Goal: Information Seeking & Learning: Find specific fact

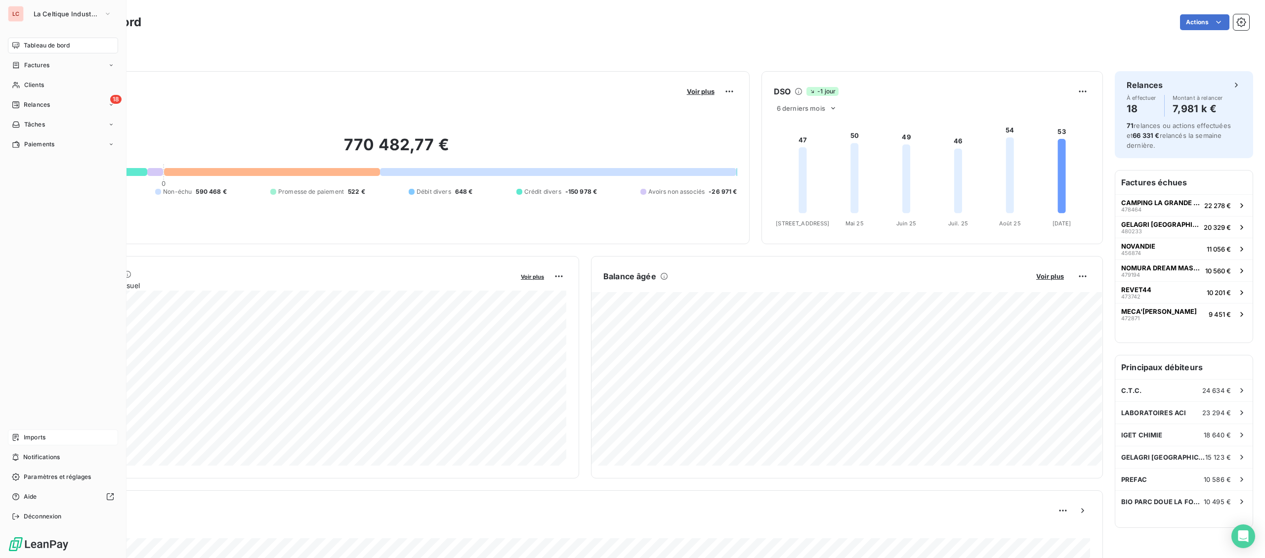
click at [21, 437] on div "Imports" at bounding box center [63, 438] width 110 height 16
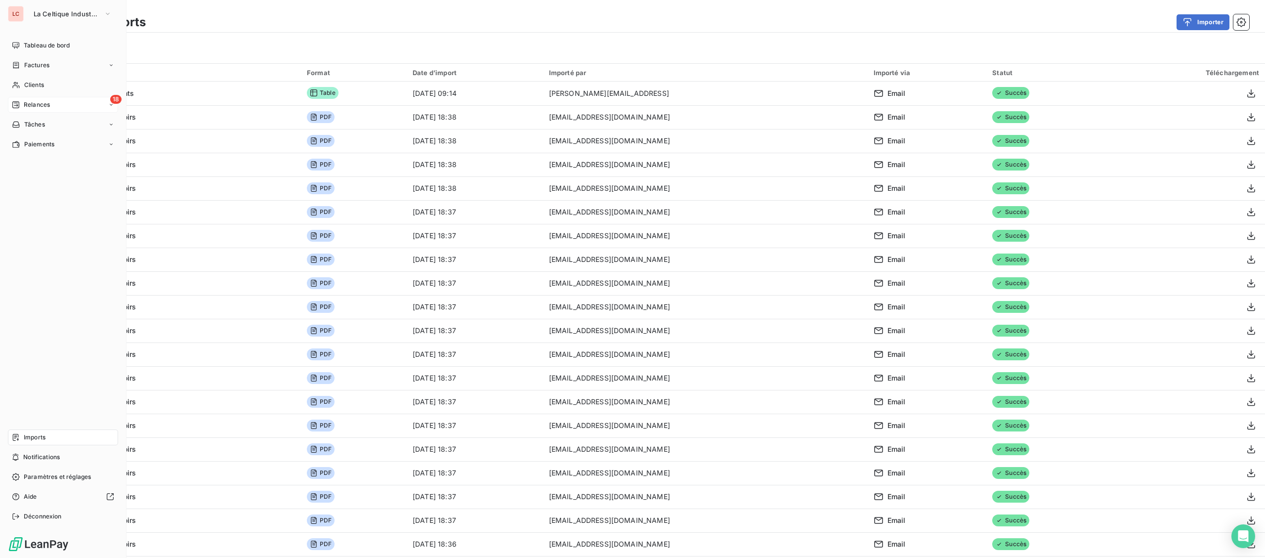
click at [17, 103] on icon at bounding box center [16, 105] width 8 height 8
click at [32, 101] on span "Relances" at bounding box center [37, 104] width 26 height 9
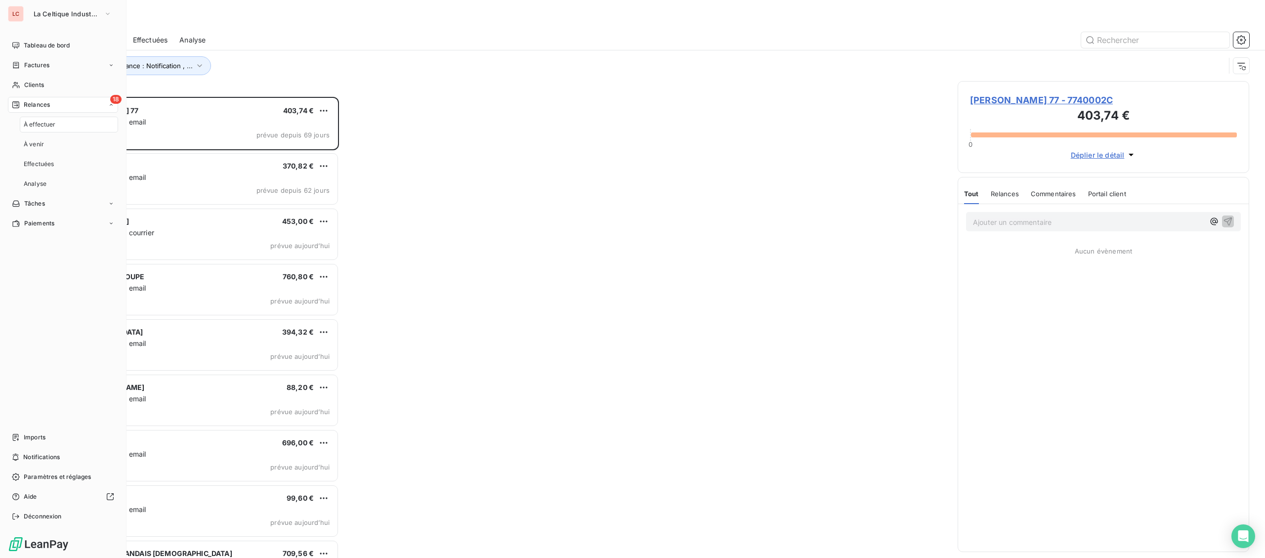
scroll to position [461, 291]
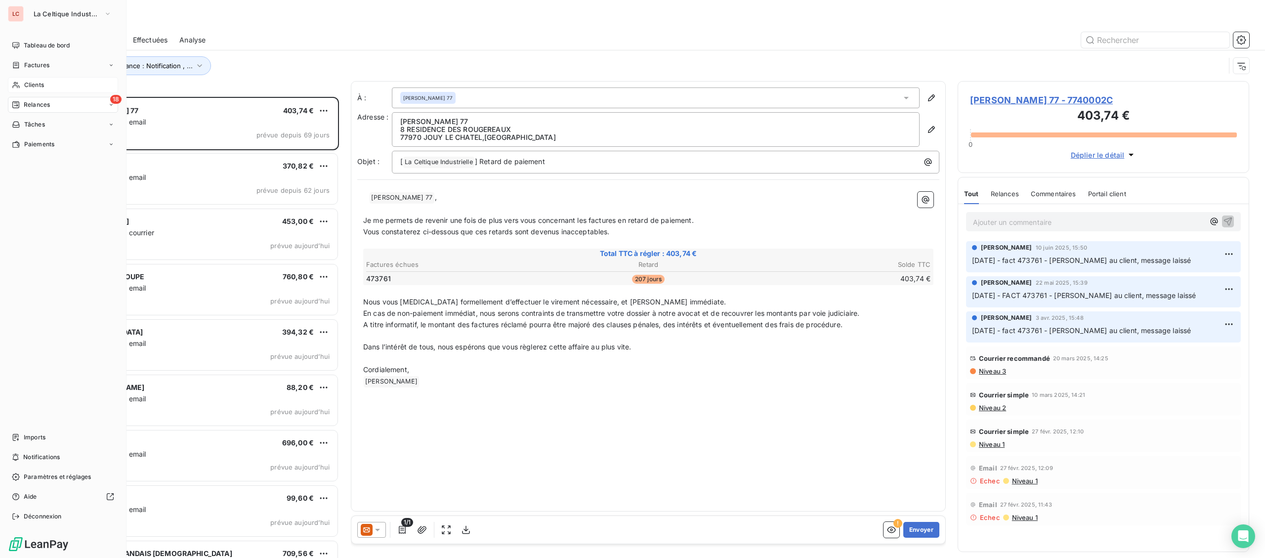
click at [22, 83] on div "Clients" at bounding box center [63, 85] width 110 height 16
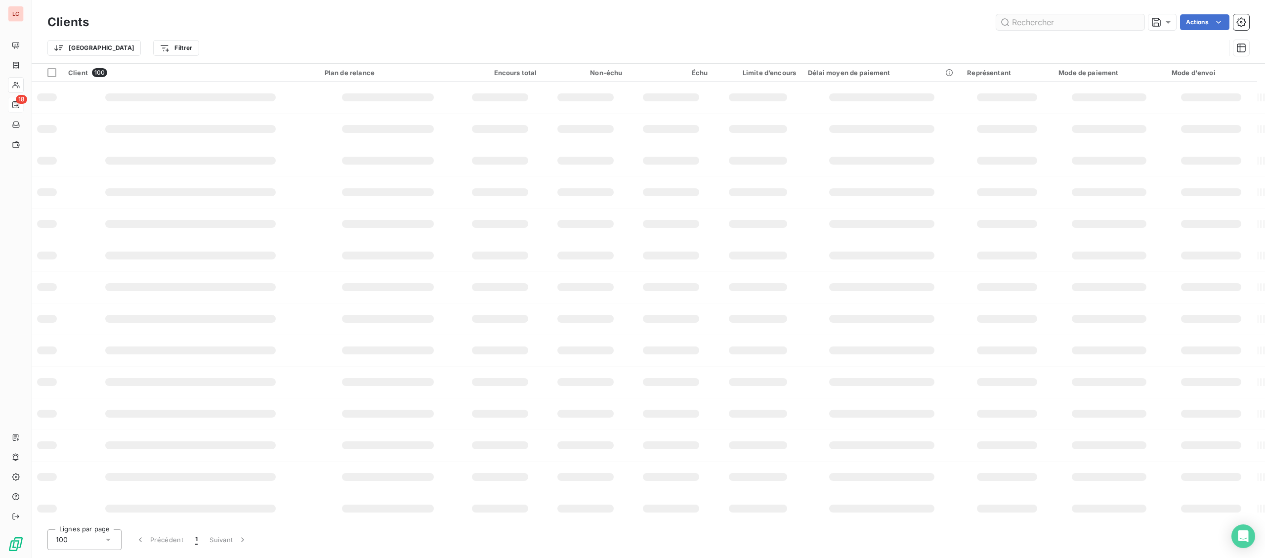
click at [1098, 25] on input "text" at bounding box center [1070, 22] width 148 height 16
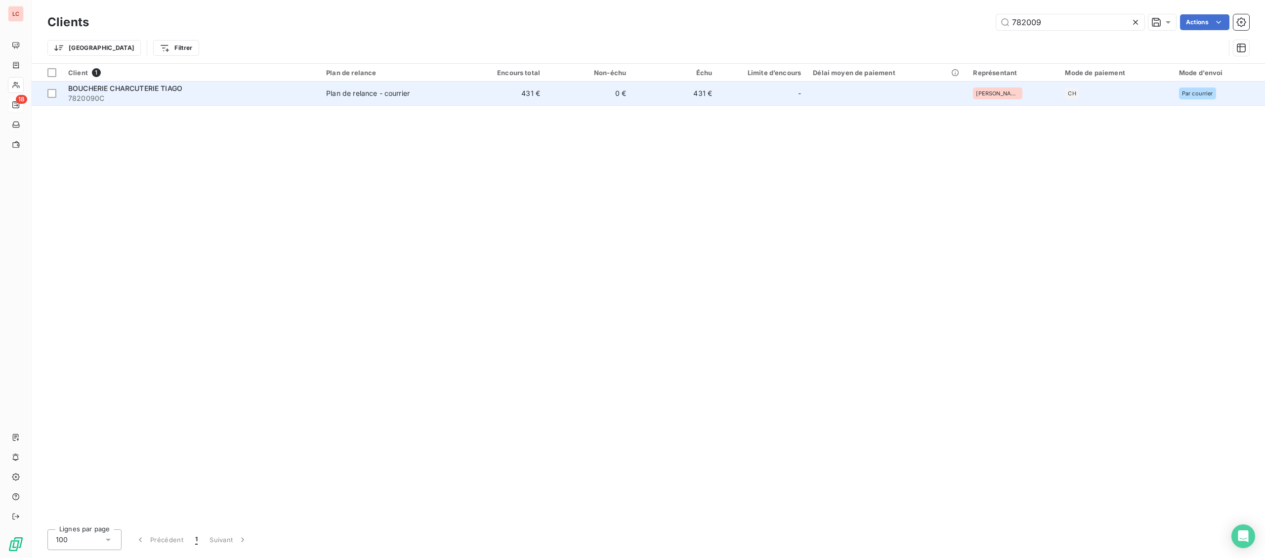
type input "782009"
click at [131, 87] on span "BOUCHERIE CHARCUTERIE TIAGO" at bounding box center [125, 88] width 114 height 8
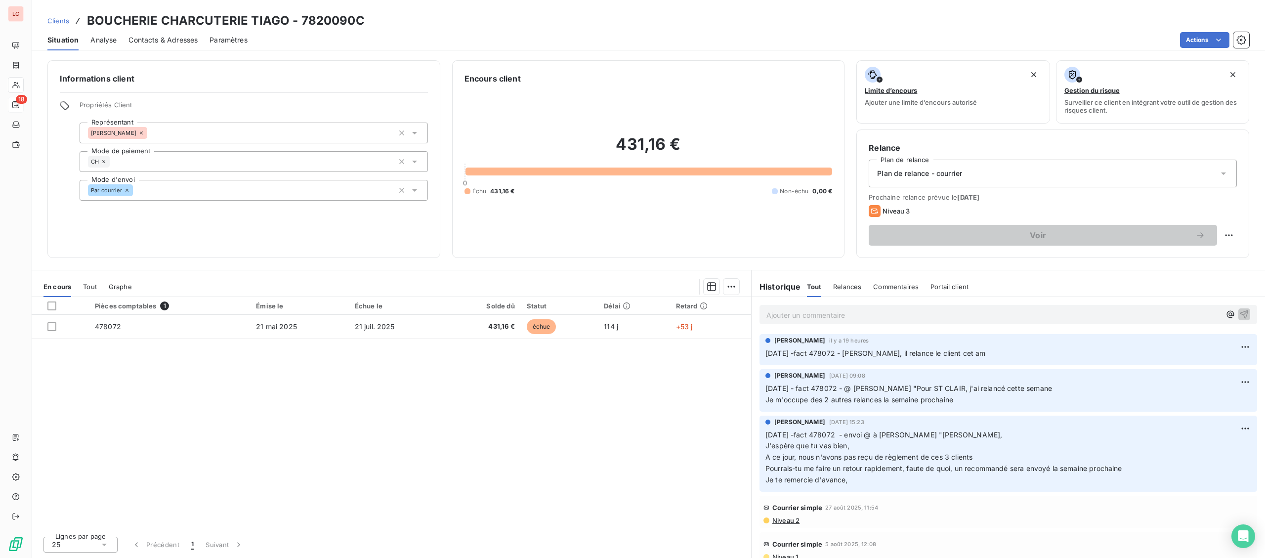
click at [797, 312] on p "Ajouter un commentaire ﻿" at bounding box center [994, 315] width 454 height 12
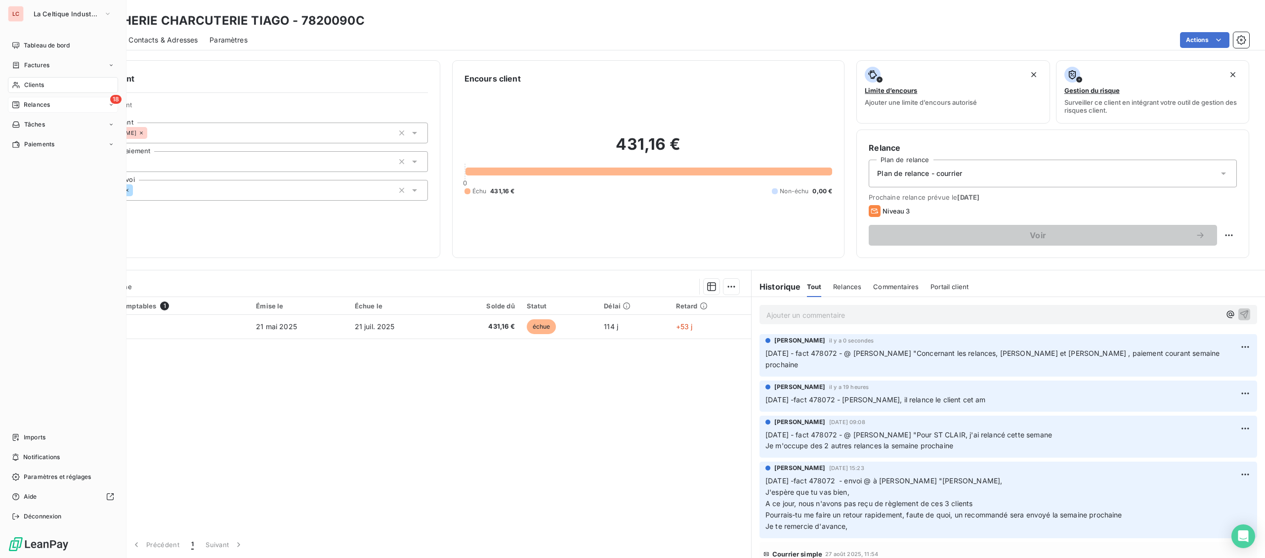
click at [28, 85] on span "Clients" at bounding box center [34, 85] width 20 height 9
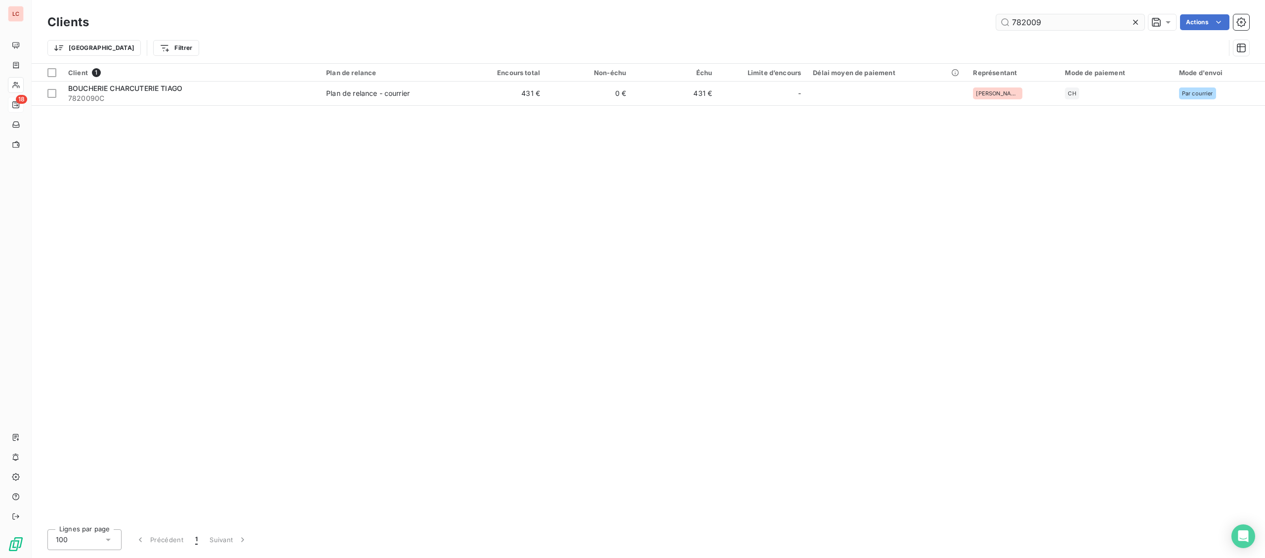
drag, startPoint x: 998, startPoint y: 19, endPoint x: 926, endPoint y: 20, distance: 72.7
click at [996, 20] on input "782009" at bounding box center [1070, 22] width 148 height 16
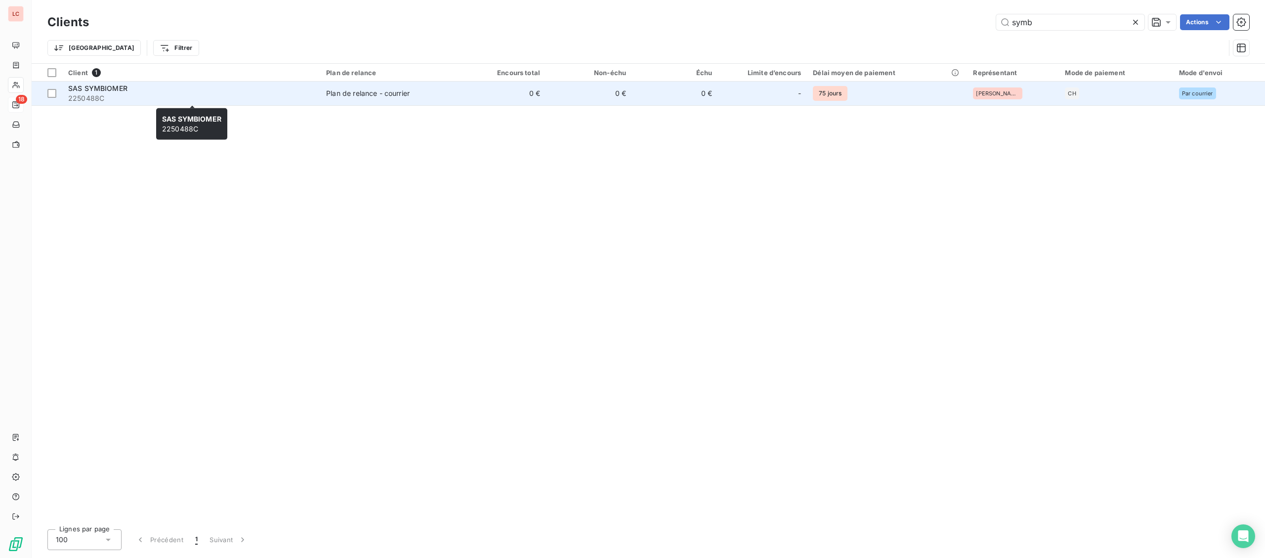
type input "symb"
click at [166, 100] on span "2250488C" at bounding box center [191, 98] width 246 height 10
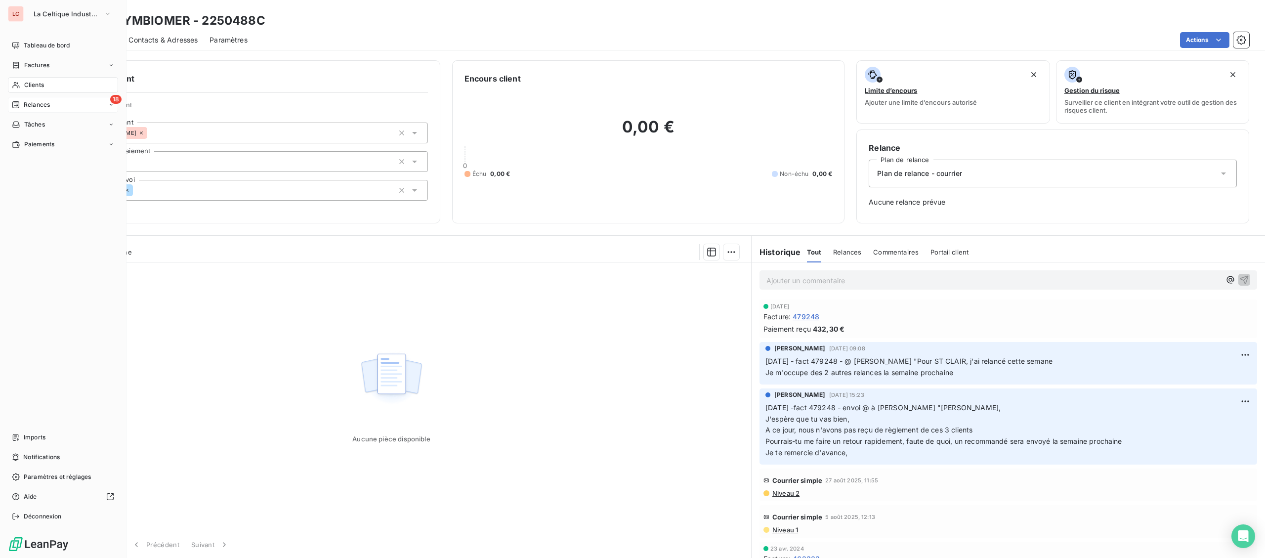
click at [34, 82] on span "Clients" at bounding box center [34, 85] width 20 height 9
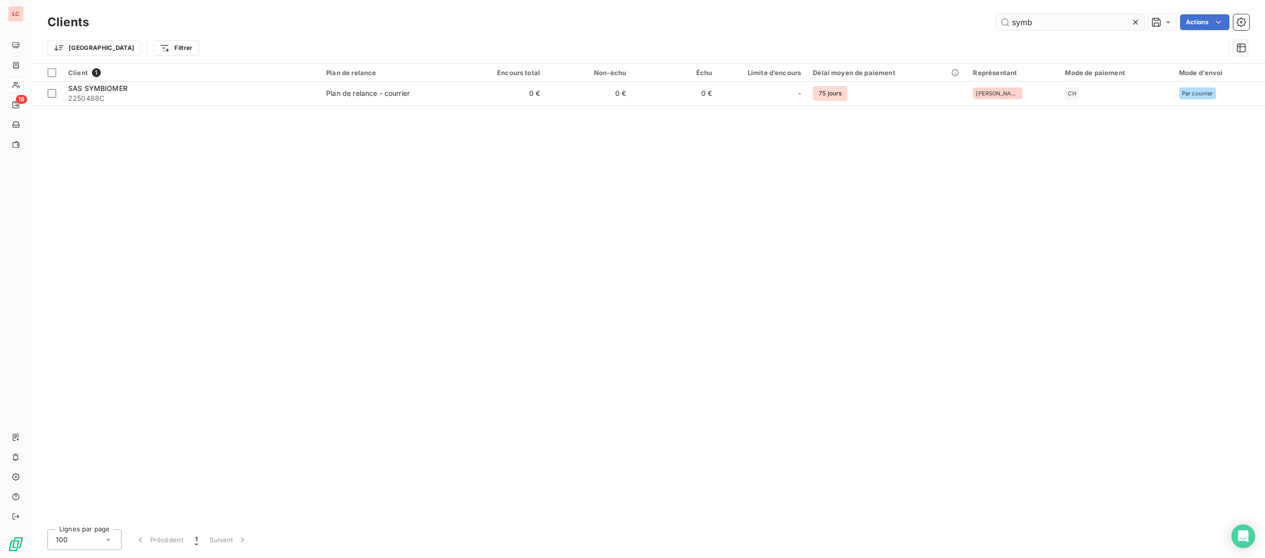
drag, startPoint x: 1042, startPoint y: 26, endPoint x: 951, endPoint y: 16, distance: 91.5
click at [996, 16] on input "symb" at bounding box center [1070, 22] width 148 height 16
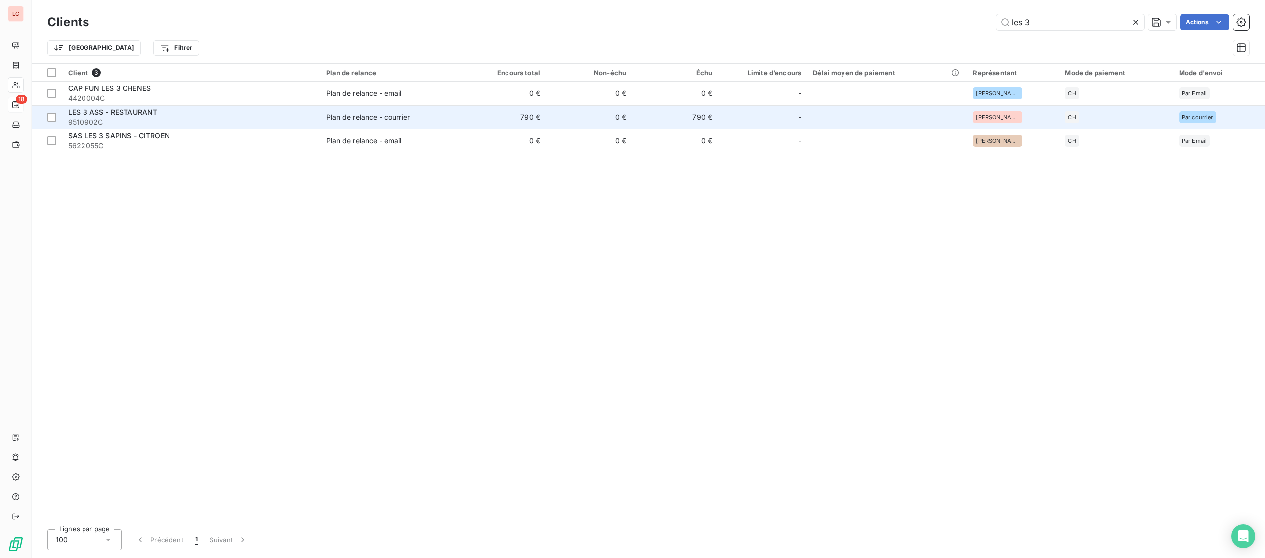
type input "les 3"
click at [207, 112] on div "LES 3 ASS - RESTAURANT" at bounding box center [191, 112] width 246 height 10
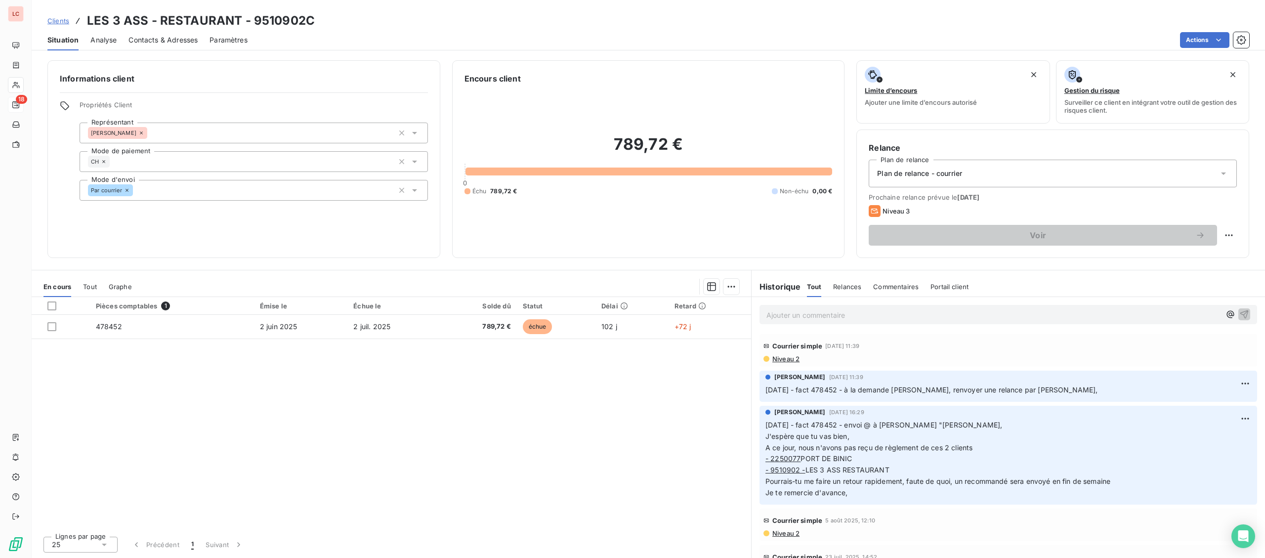
click at [819, 323] on div "Ajouter un commentaire ﻿" at bounding box center [1009, 314] width 498 height 19
click at [824, 312] on p "Ajouter un commentaire ﻿" at bounding box center [994, 315] width 454 height 12
click at [931, 307] on div "[DATE] - fact 478452 - @ [PERSON_NAME] "" at bounding box center [1009, 314] width 498 height 18
click at [924, 314] on p "[DATE] - fact 478452 - @ [PERSON_NAME] "" at bounding box center [994, 314] width 454 height 11
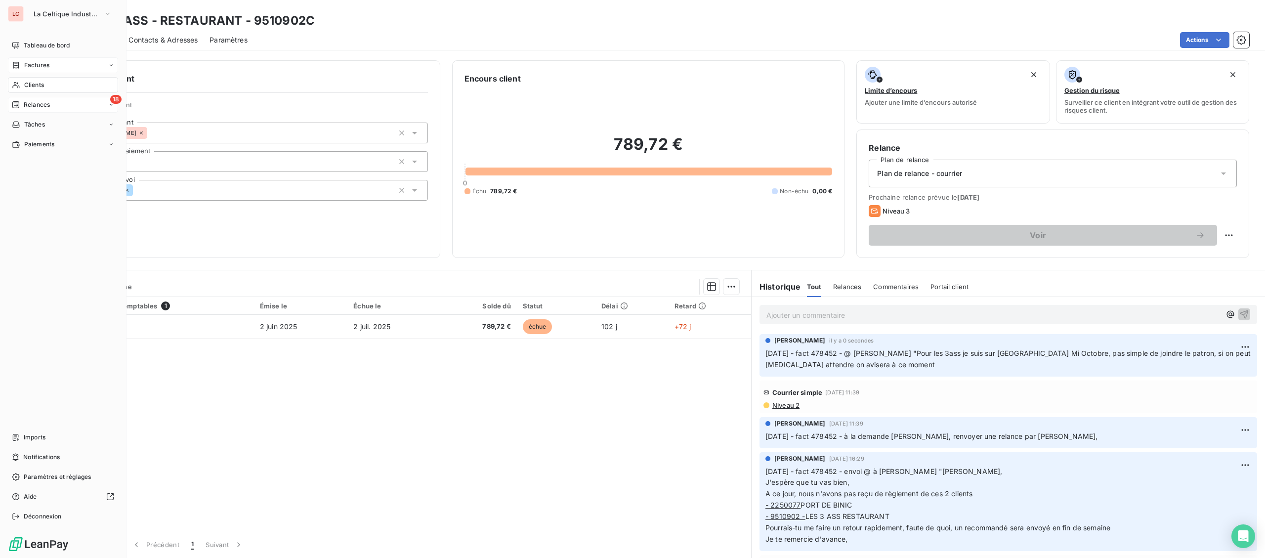
click at [30, 59] on div "Factures" at bounding box center [63, 65] width 110 height 16
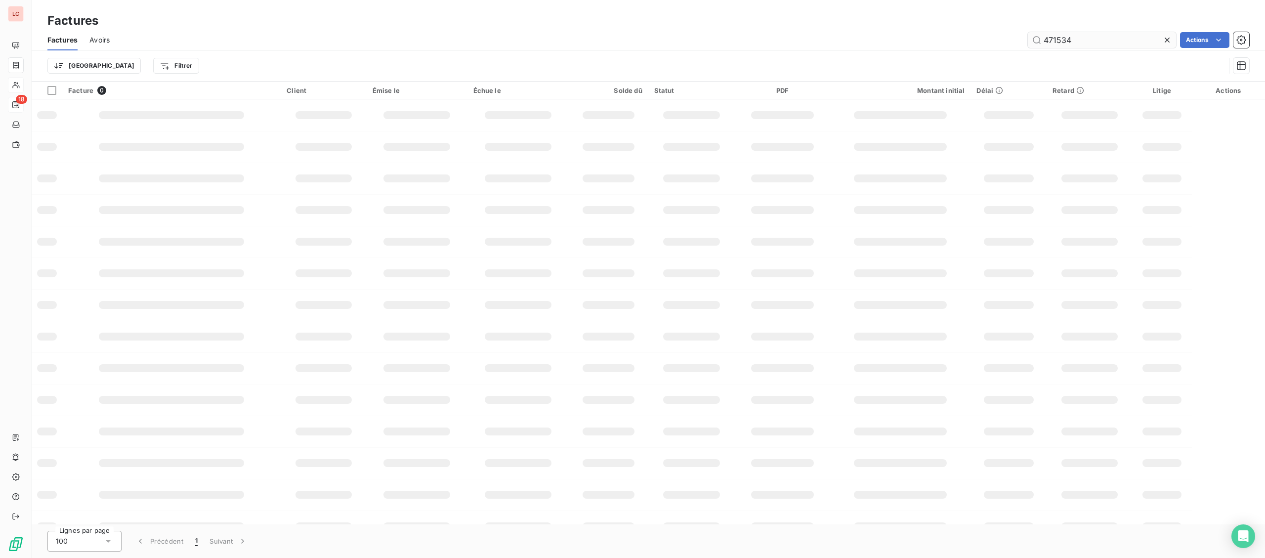
click at [1041, 34] on div "Factures Avoirs 471534 Actions" at bounding box center [649, 40] width 1234 height 21
drag, startPoint x: 1040, startPoint y: 38, endPoint x: 1013, endPoint y: 31, distance: 28.1
click at [1028, 38] on input "471534" at bounding box center [1102, 40] width 148 height 16
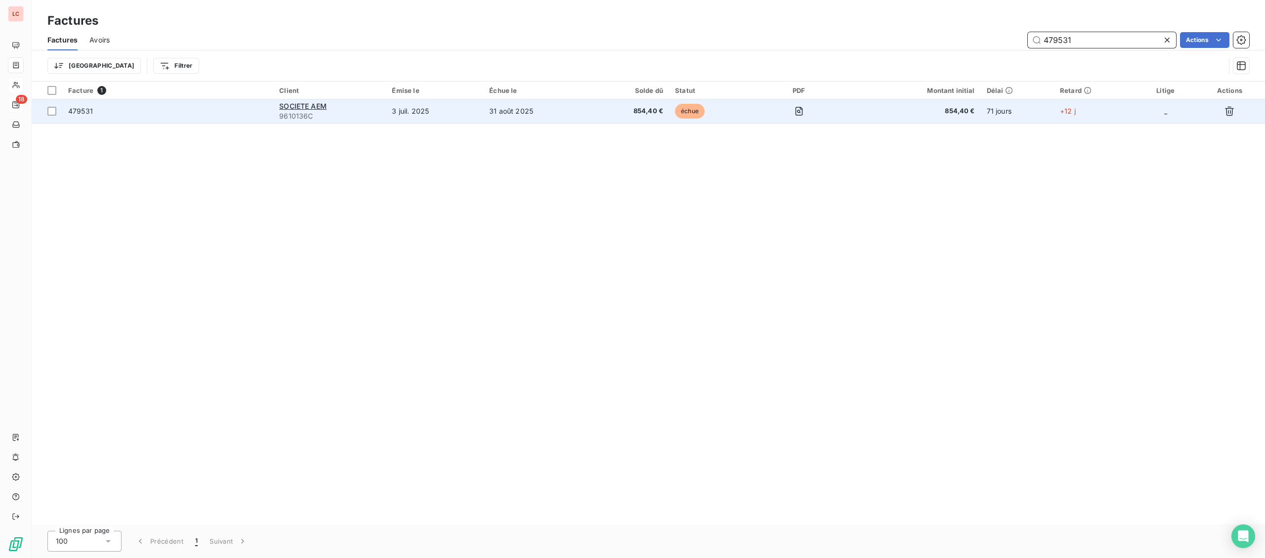
type input "479531"
click at [332, 119] on span "9610136C" at bounding box center [329, 116] width 101 height 10
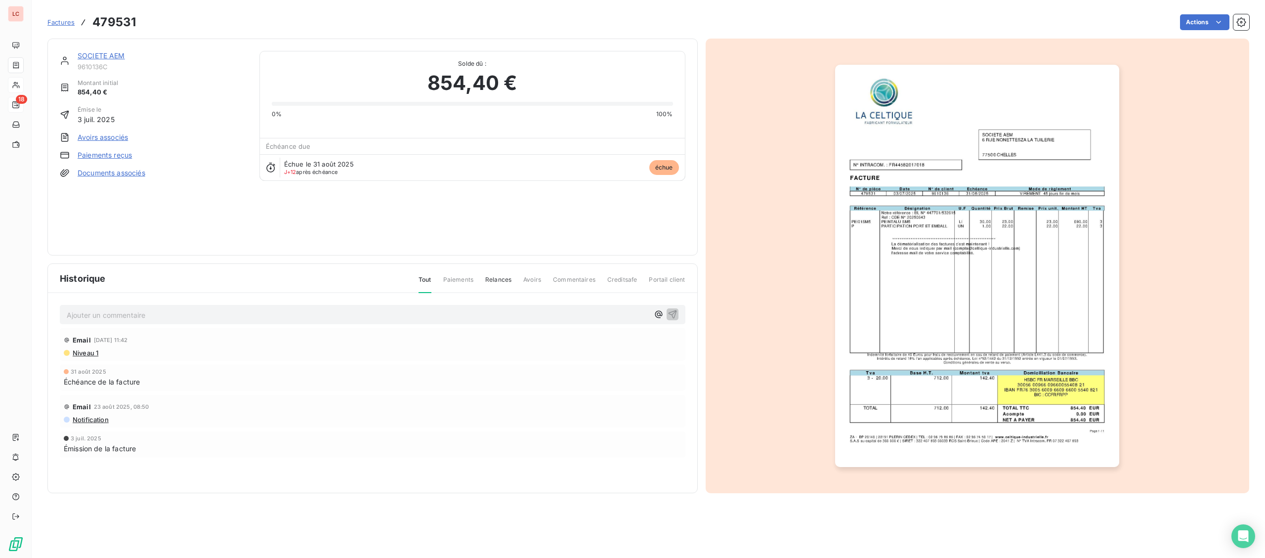
click at [118, 50] on div "SOCIETE AEM 9610136C Montant initial 854,40 € Émise le 3 juil. 2025 Avoirs asso…" at bounding box center [372, 147] width 650 height 217
click at [111, 53] on link "SOCIETE AEM" at bounding box center [101, 55] width 47 height 8
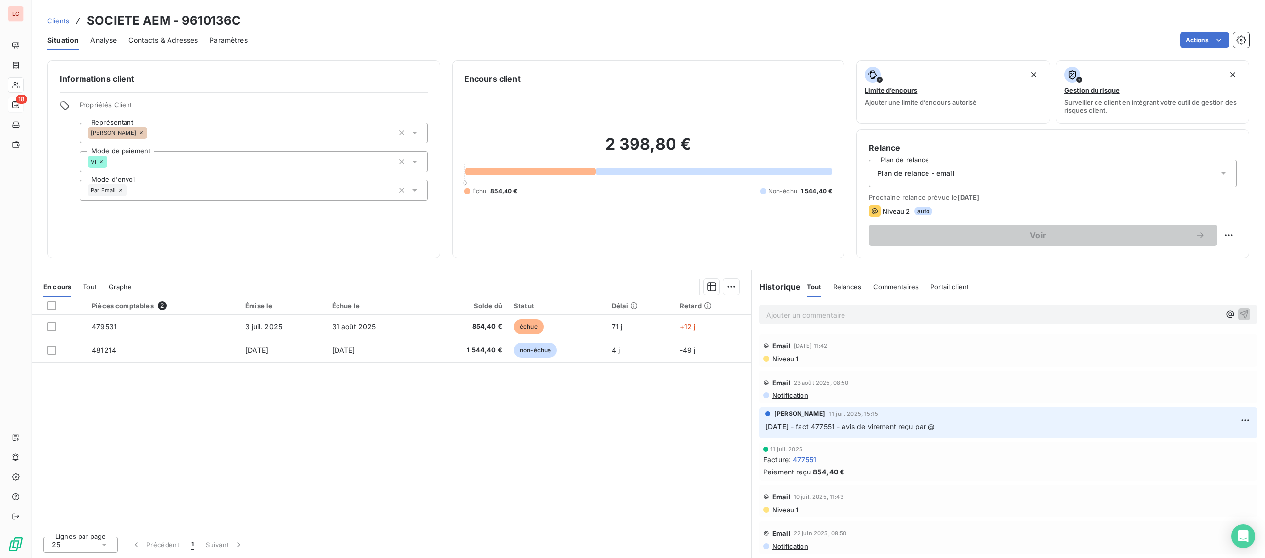
click at [864, 313] on p "Ajouter un commentaire ﻿" at bounding box center [994, 315] width 454 height 12
click at [957, 304] on div "[DATE] - fact 479531 - @ client "" at bounding box center [1009, 314] width 514 height 34
click at [940, 316] on p "[DATE] - fact 479531 - @ client "" at bounding box center [994, 314] width 454 height 11
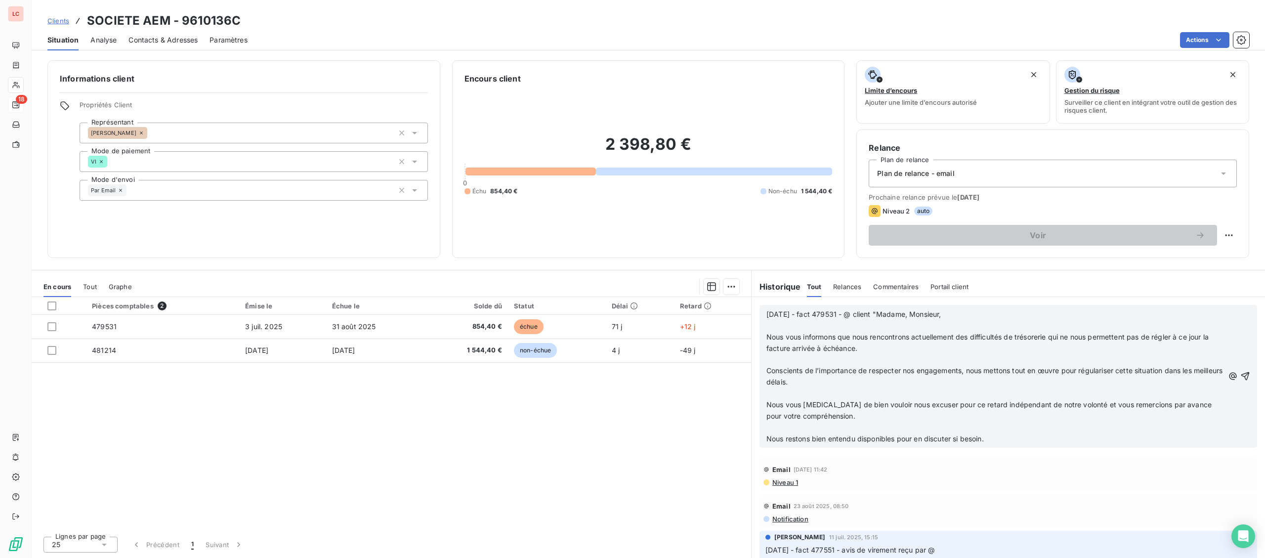
click at [976, 320] on p "[DATE] - fact 479531 - @ client "Madame, Monsieur," at bounding box center [996, 314] width 458 height 11
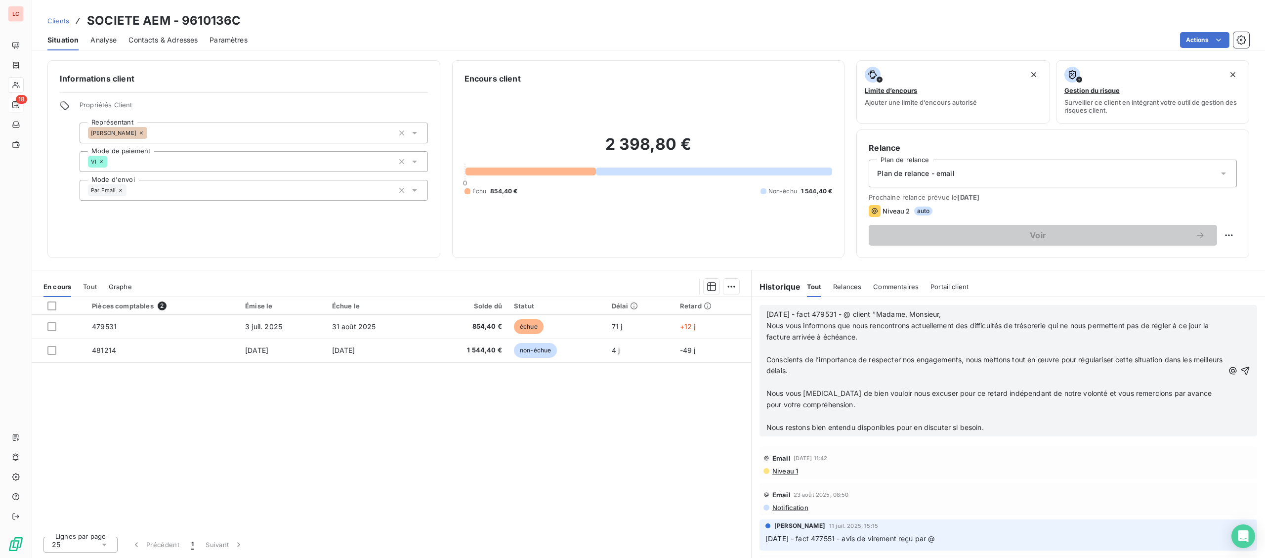
click at [964, 334] on p "Nous vous informons que nous rencontrons actuellement des difficultés de trésor…" at bounding box center [996, 331] width 458 height 23
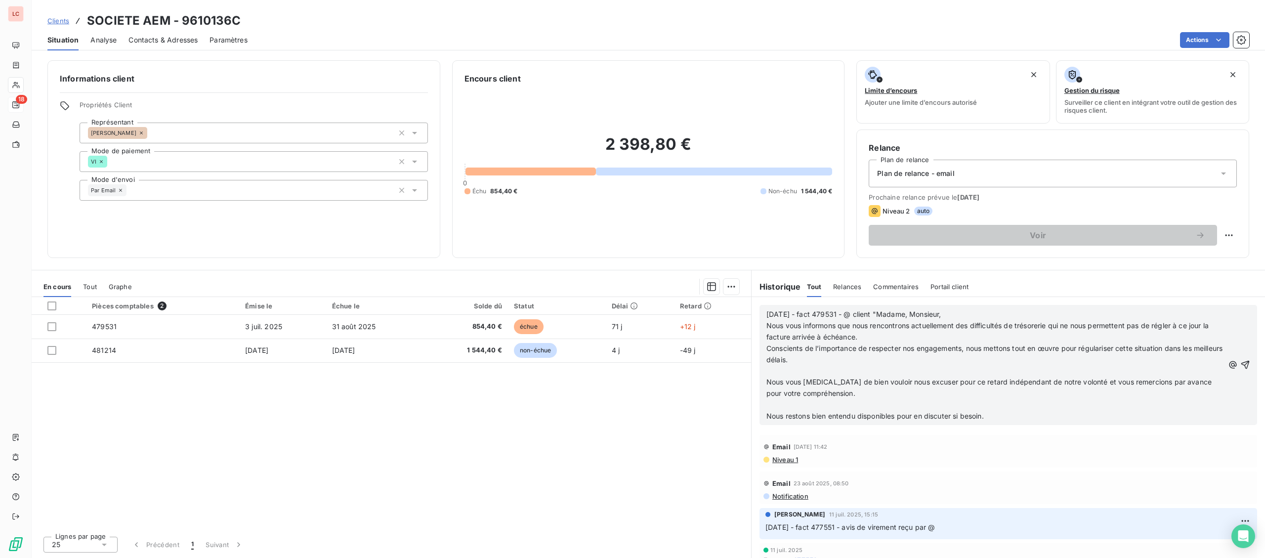
click at [943, 359] on p "Conscients de l’importance de respecter nos engagements, nous mettons tout en œ…" at bounding box center [996, 354] width 458 height 23
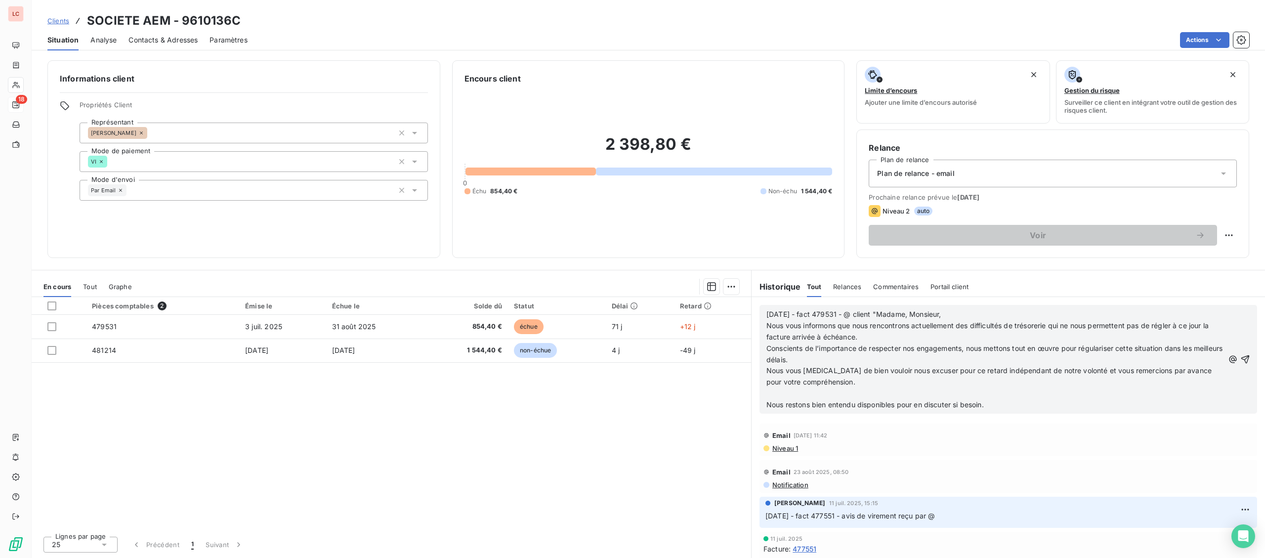
click at [944, 384] on p "Nous vous [MEDICAL_DATA] de bien vouloir nous excuser pour ce retard indépendan…" at bounding box center [996, 376] width 458 height 23
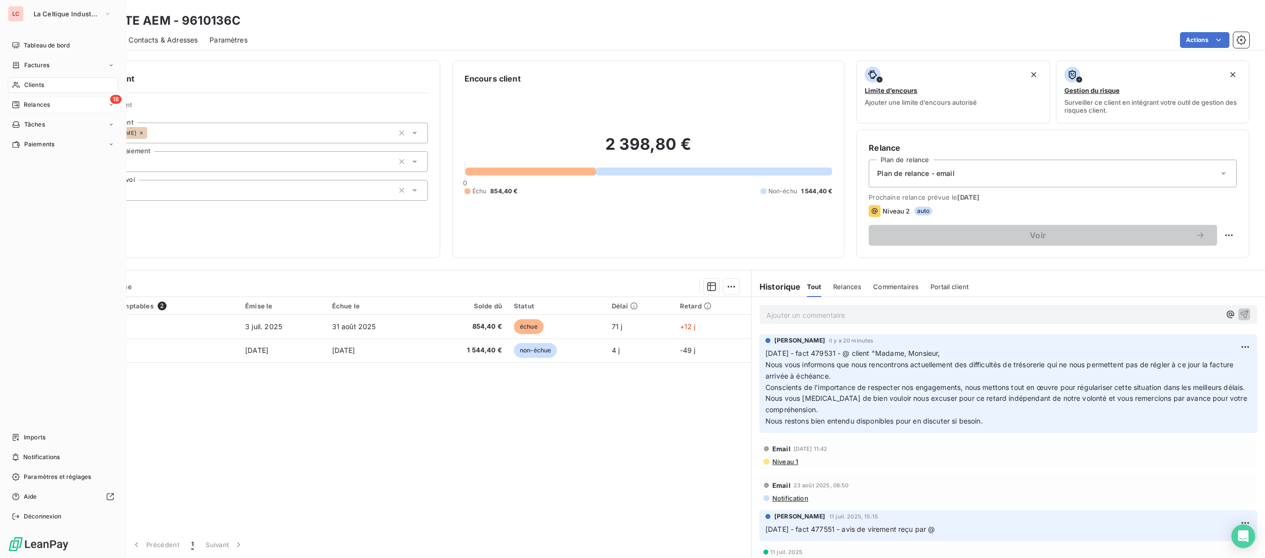
click at [20, 89] on div "Clients" at bounding box center [63, 85] width 110 height 16
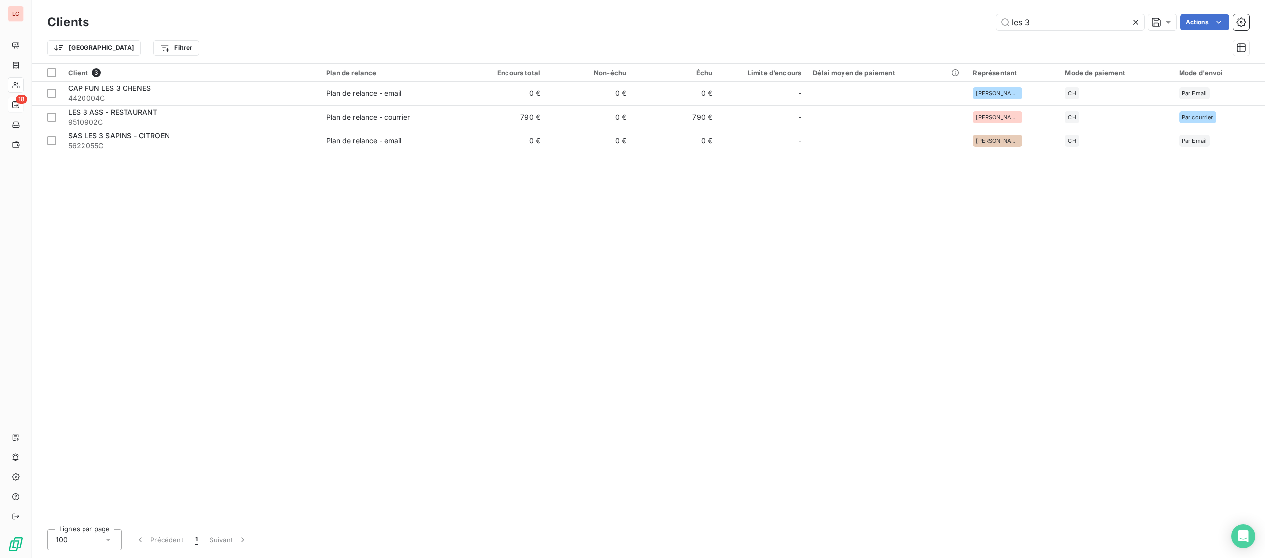
drag, startPoint x: 1086, startPoint y: 17, endPoint x: 801, endPoint y: 9, distance: 284.8
click at [996, 14] on input "les 3" at bounding box center [1070, 22] width 148 height 16
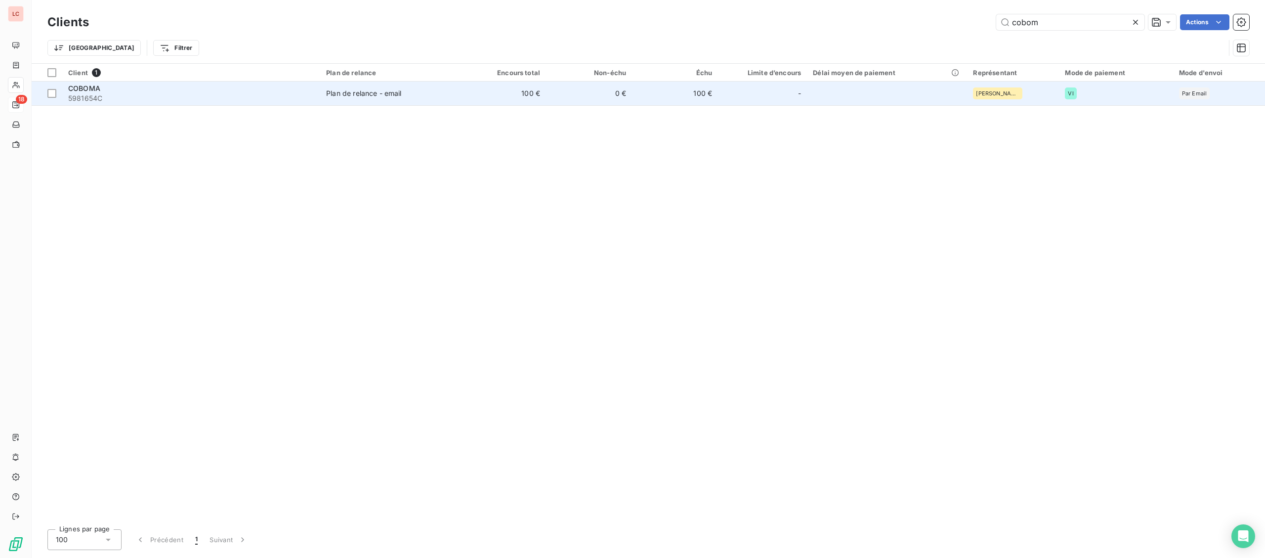
type input "cobom"
click at [164, 97] on span "5981654C" at bounding box center [191, 98] width 246 height 10
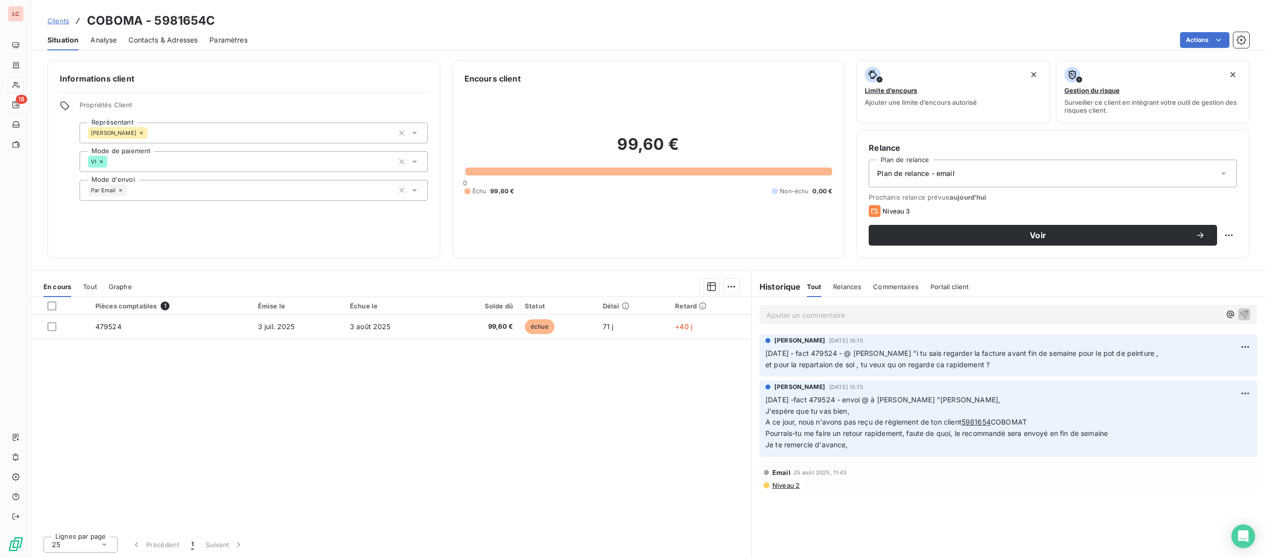
click at [916, 321] on p "Ajouter un commentaire ﻿" at bounding box center [994, 315] width 454 height 12
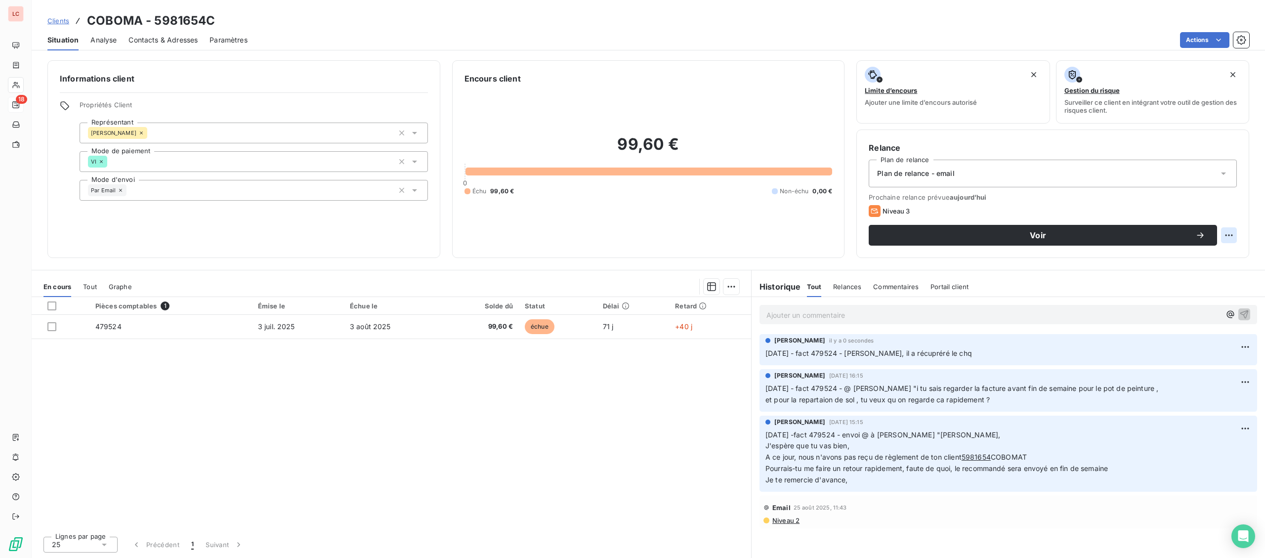
click at [1230, 237] on html "LC 18 Clients COBOMA - 5981654C Situation Analyse Contacts & Adresses Paramètre…" at bounding box center [632, 279] width 1265 height 558
click at [1192, 257] on div "Replanifier cette action" at bounding box center [1188, 257] width 88 height 16
select select "8"
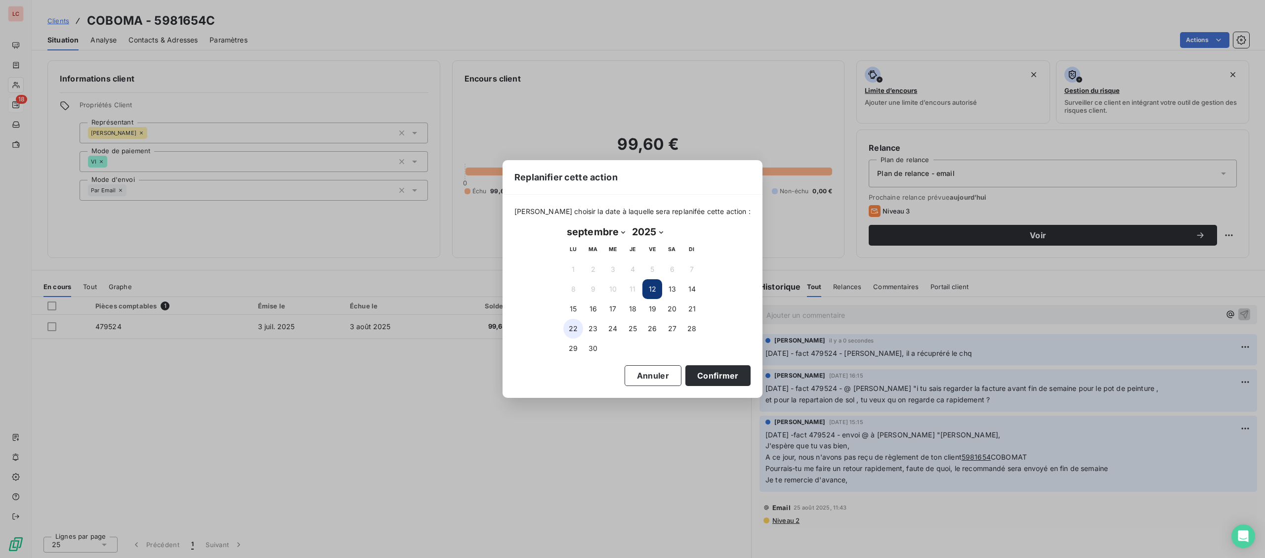
click at [569, 332] on button "22" at bounding box center [573, 329] width 20 height 20
click at [700, 376] on button "Confirmer" at bounding box center [718, 375] width 65 height 21
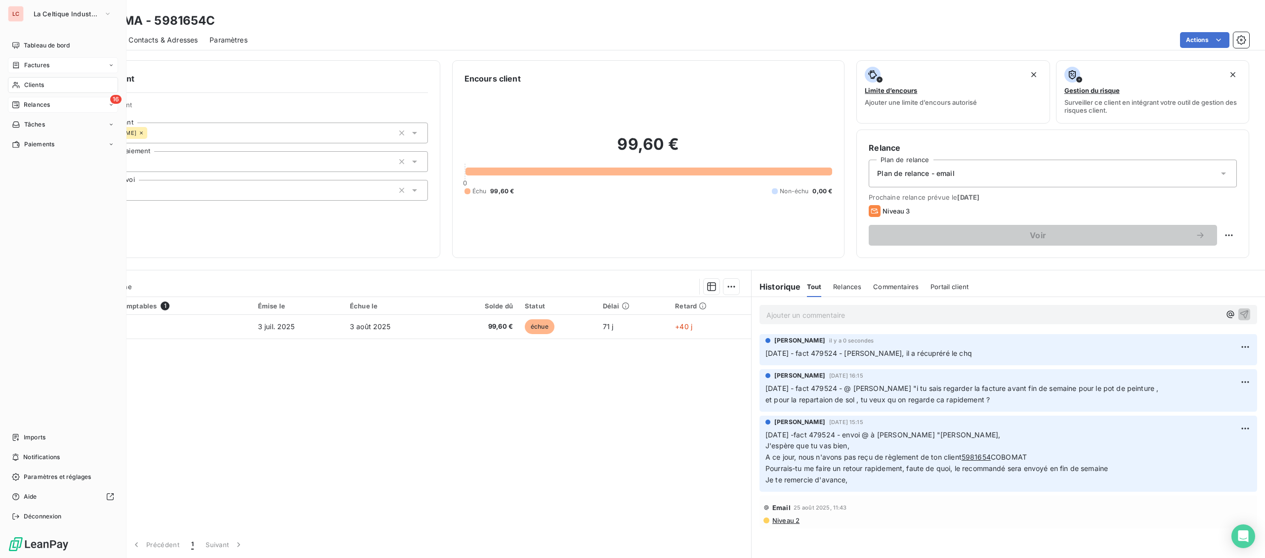
click at [32, 62] on span "Factures" at bounding box center [36, 65] width 25 height 9
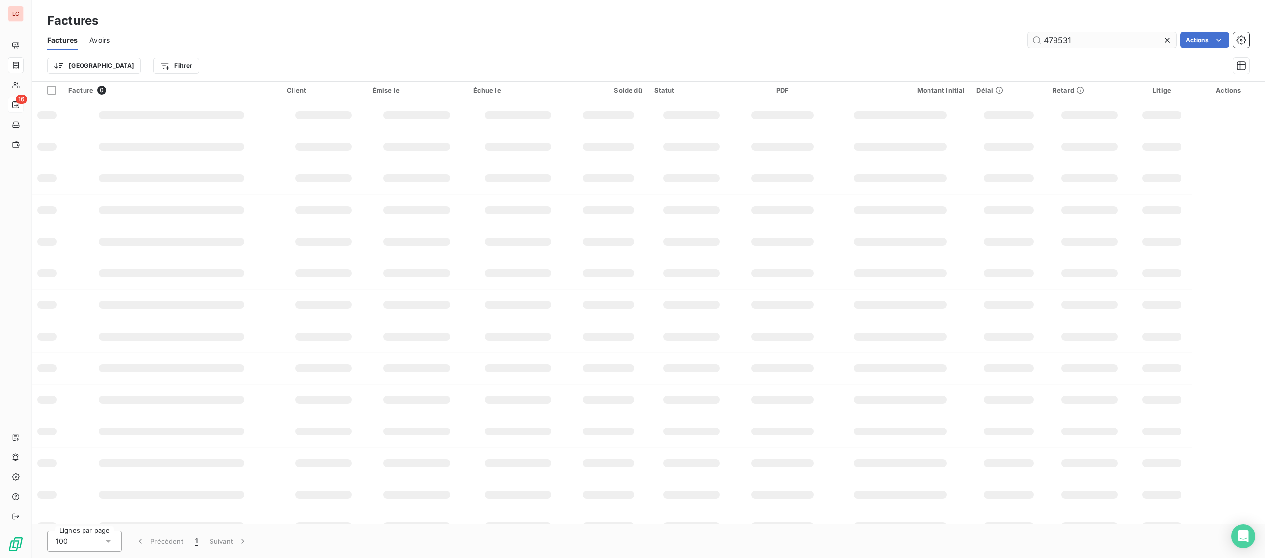
drag, startPoint x: 1122, startPoint y: 33, endPoint x: 1008, endPoint y: 28, distance: 113.3
click at [1028, 32] on input "479531" at bounding box center [1102, 40] width 148 height 16
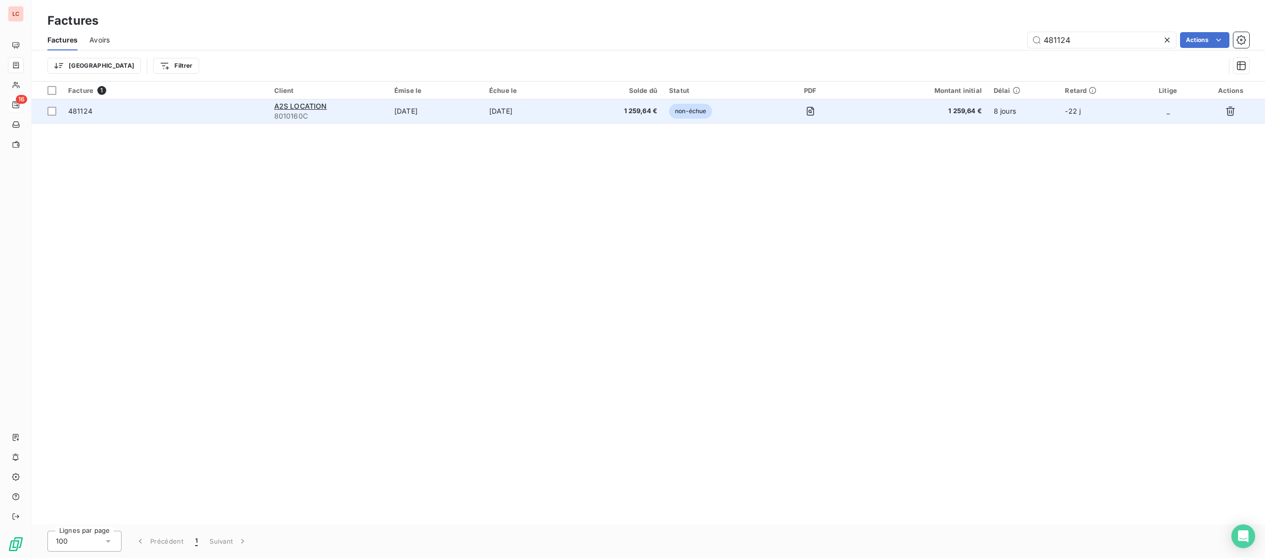
type input "481124"
click at [192, 117] on td "481124" at bounding box center [165, 111] width 206 height 24
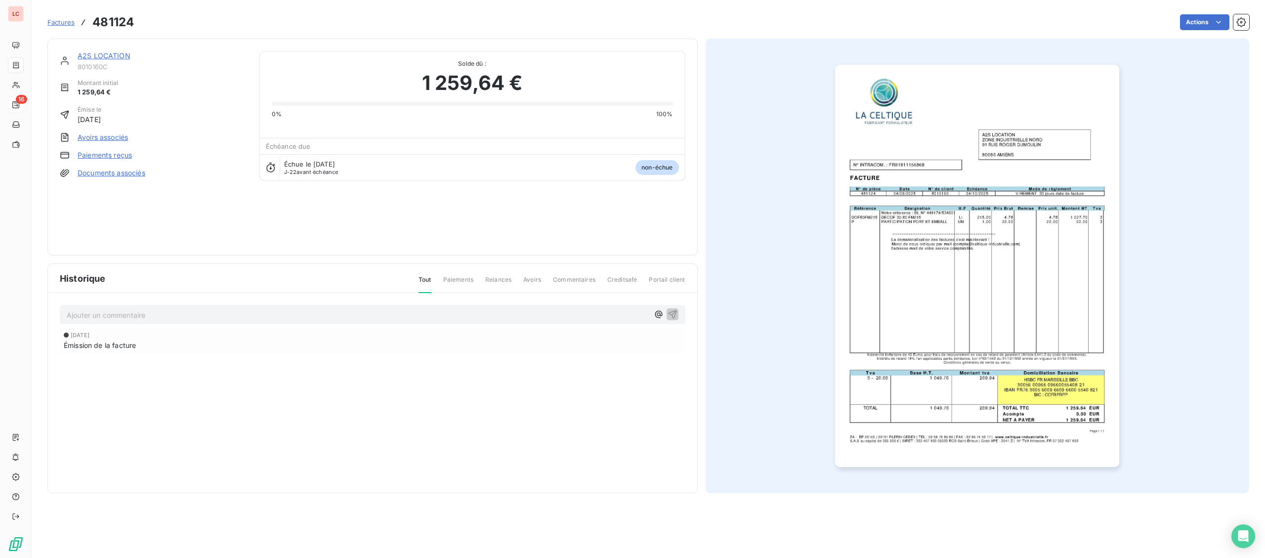
click at [873, 244] on img "button" at bounding box center [977, 266] width 284 height 402
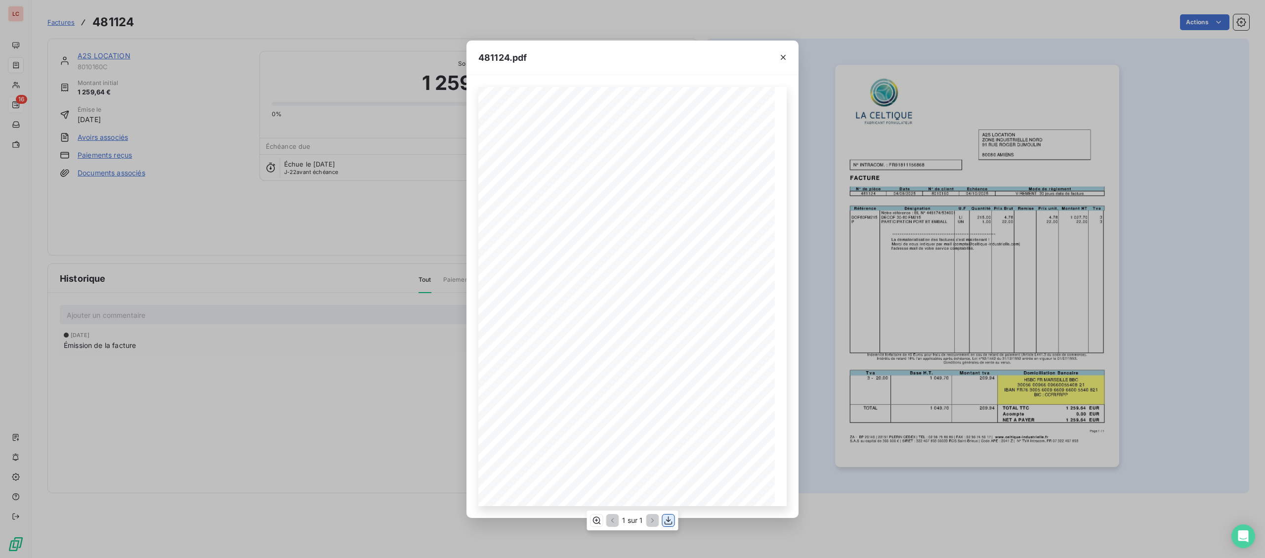
click at [674, 522] on button "button" at bounding box center [669, 521] width 12 height 12
click at [24, 63] on div "**********" at bounding box center [632, 279] width 1265 height 558
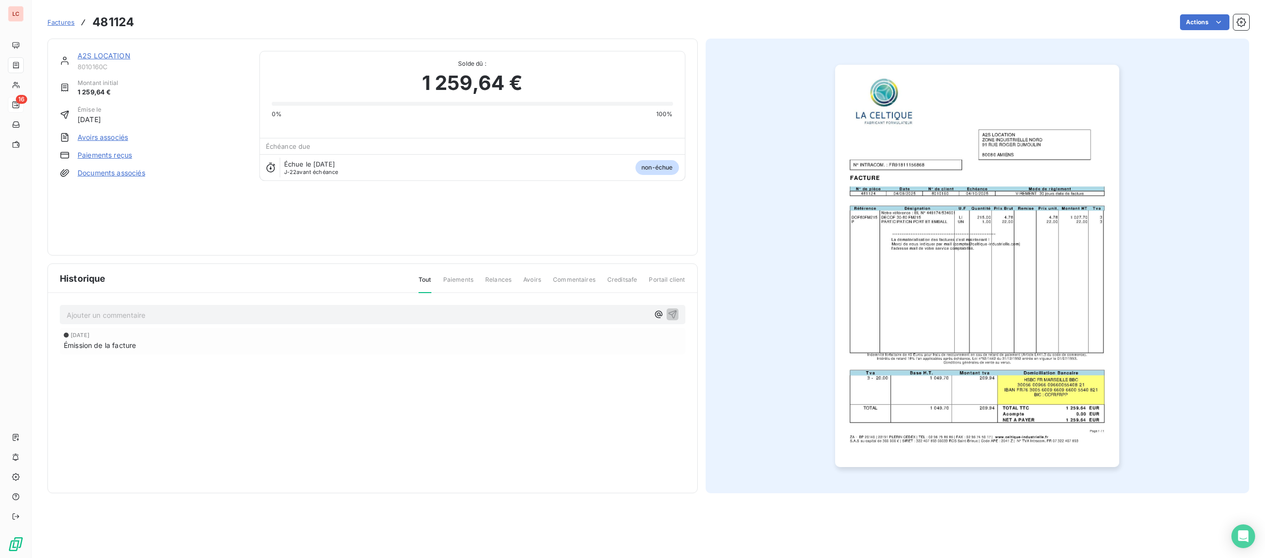
click at [20, 62] on div at bounding box center [16, 65] width 8 height 8
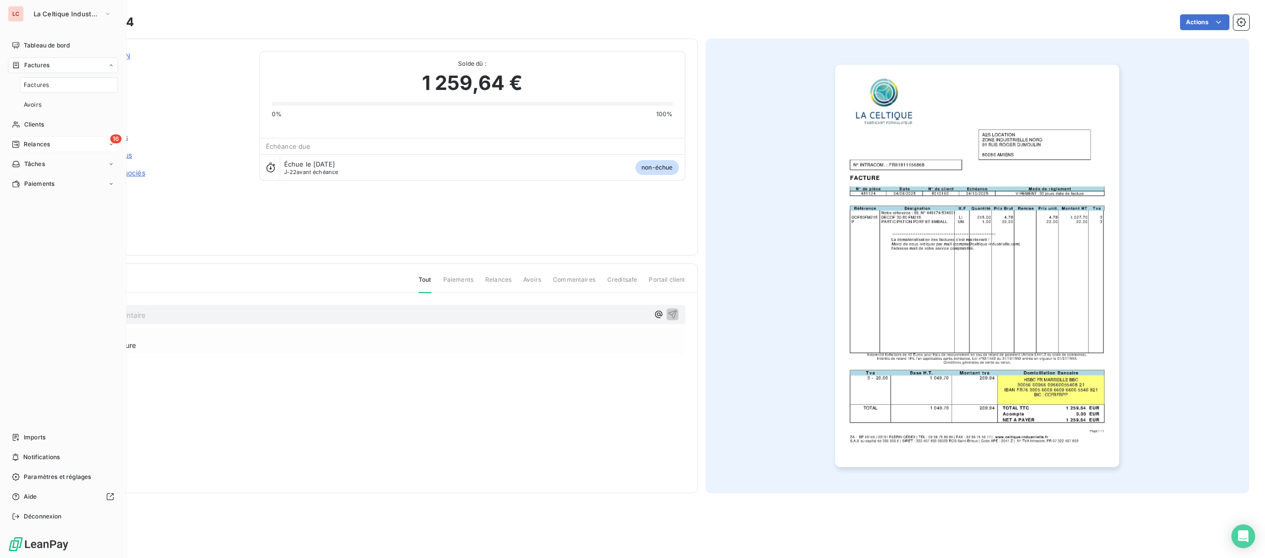
click at [23, 62] on div "Factures" at bounding box center [31, 65] width 38 height 9
click at [29, 89] on div "Clients" at bounding box center [63, 85] width 110 height 16
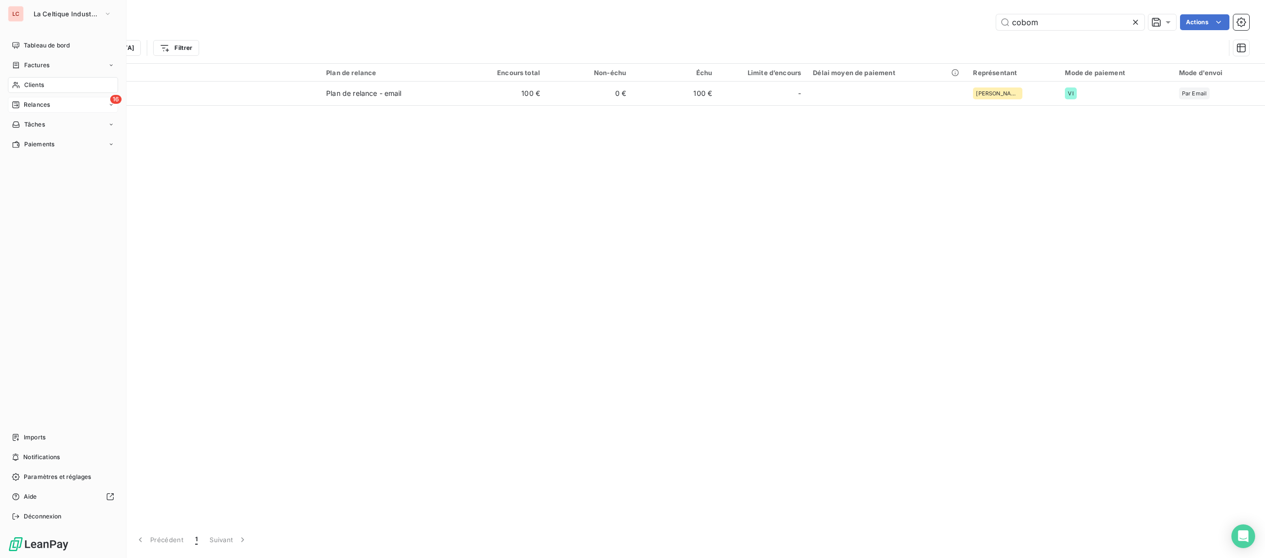
drag, startPoint x: 22, startPoint y: 65, endPoint x: 113, endPoint y: 67, distance: 91.0
click at [25, 65] on span "Factures" at bounding box center [36, 65] width 25 height 9
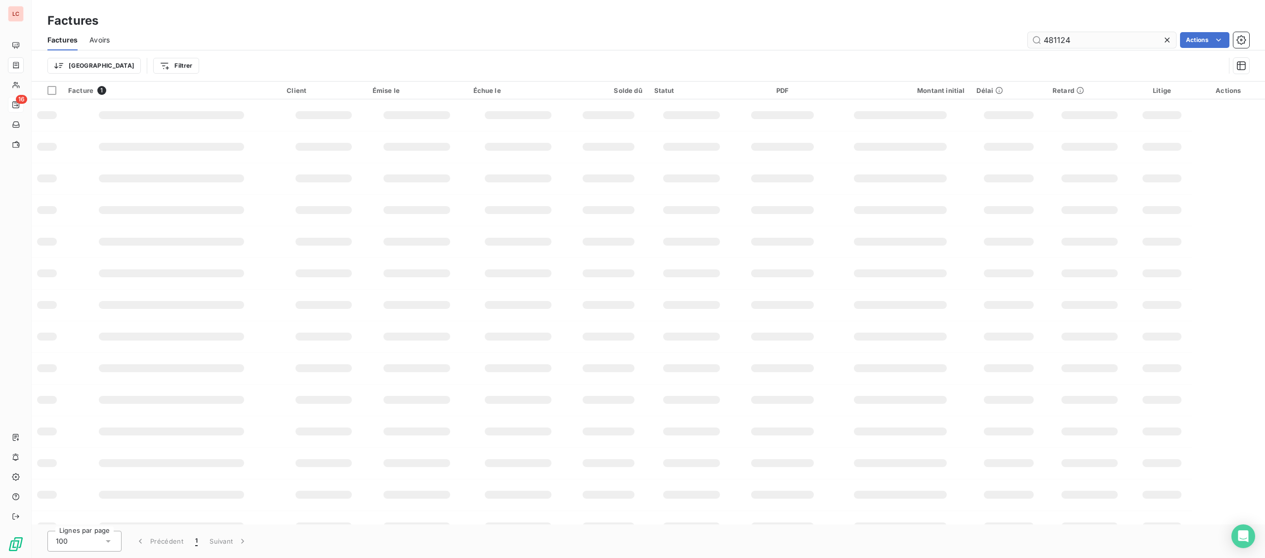
click at [1028, 40] on input "481124" at bounding box center [1102, 40] width 148 height 16
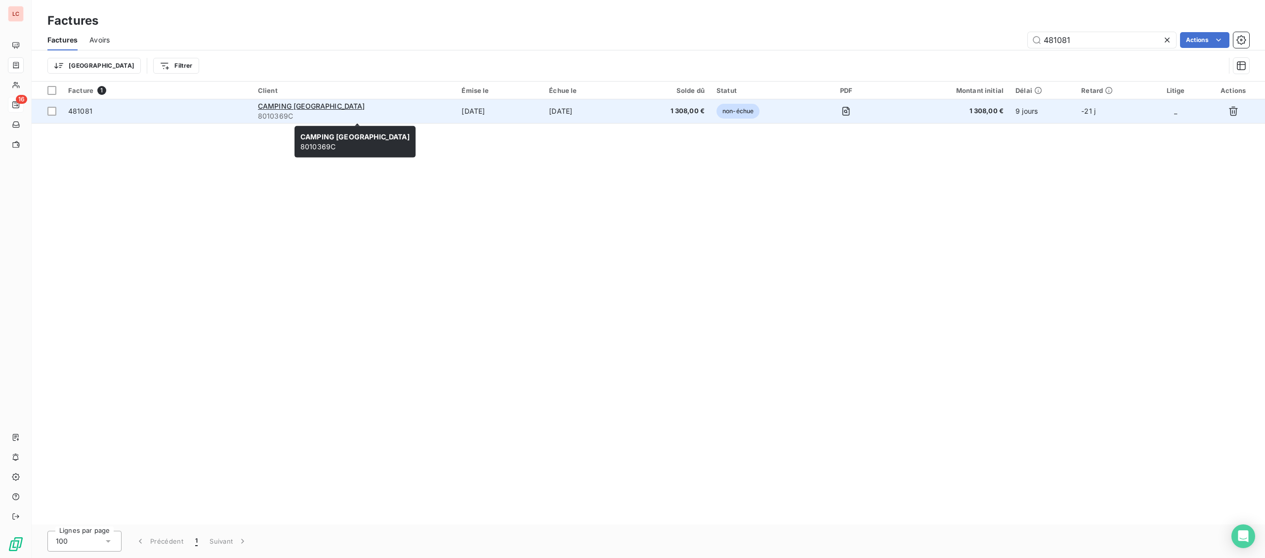
type input "481081"
click at [418, 121] on span "8010369C" at bounding box center [354, 116] width 192 height 10
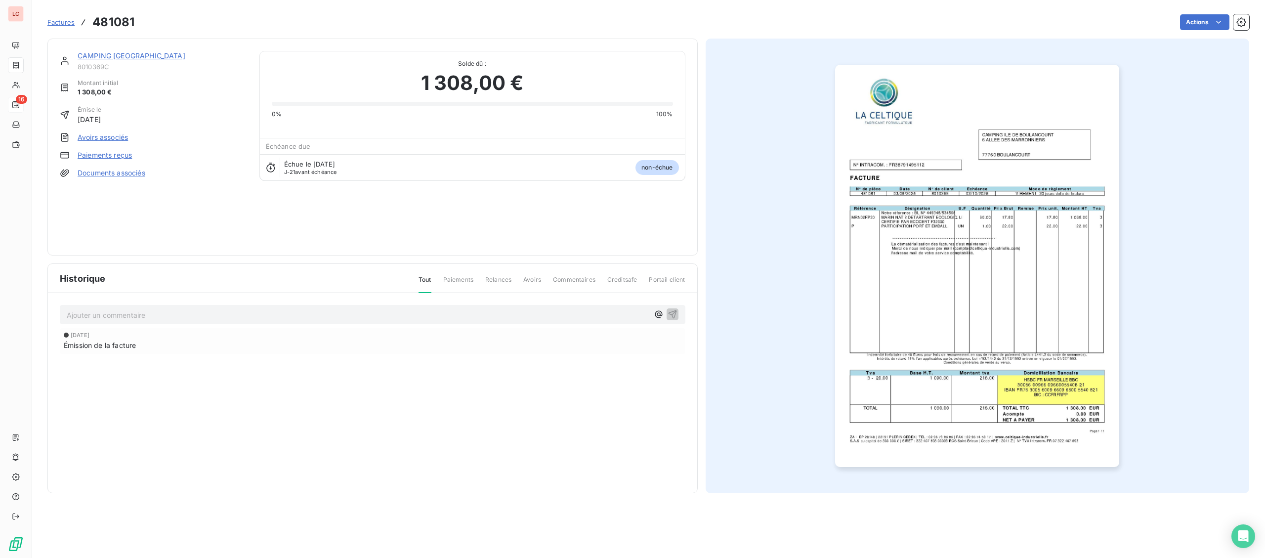
click at [176, 55] on link "CAMPING [GEOGRAPHIC_DATA]" at bounding box center [132, 55] width 108 height 8
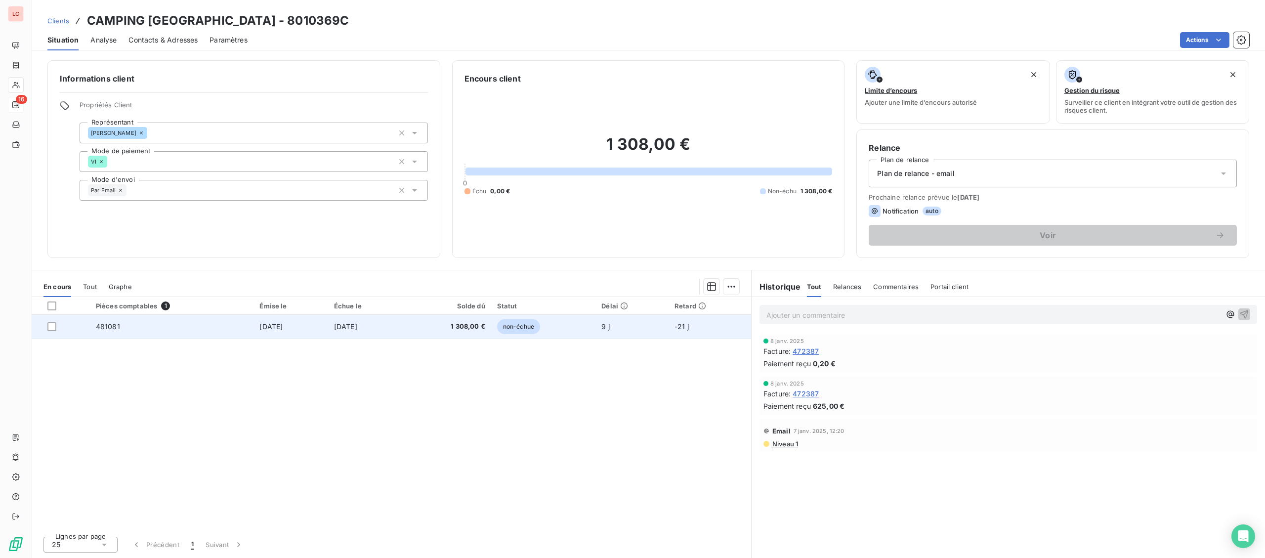
click at [403, 330] on td "[DATE]" at bounding box center [365, 327] width 75 height 24
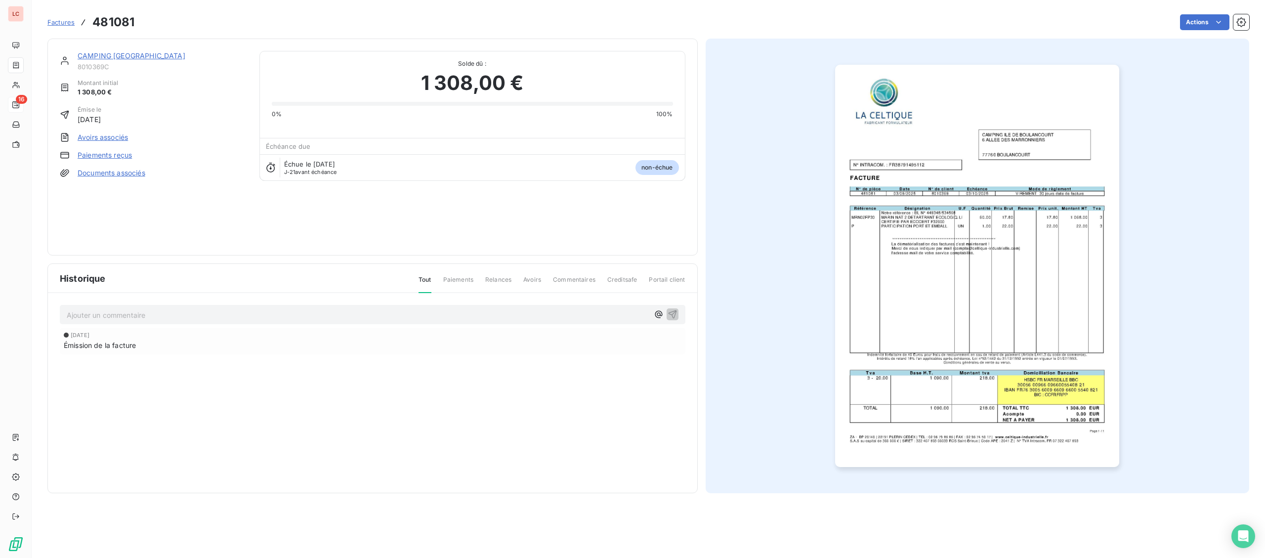
click at [880, 287] on img "button" at bounding box center [977, 266] width 284 height 402
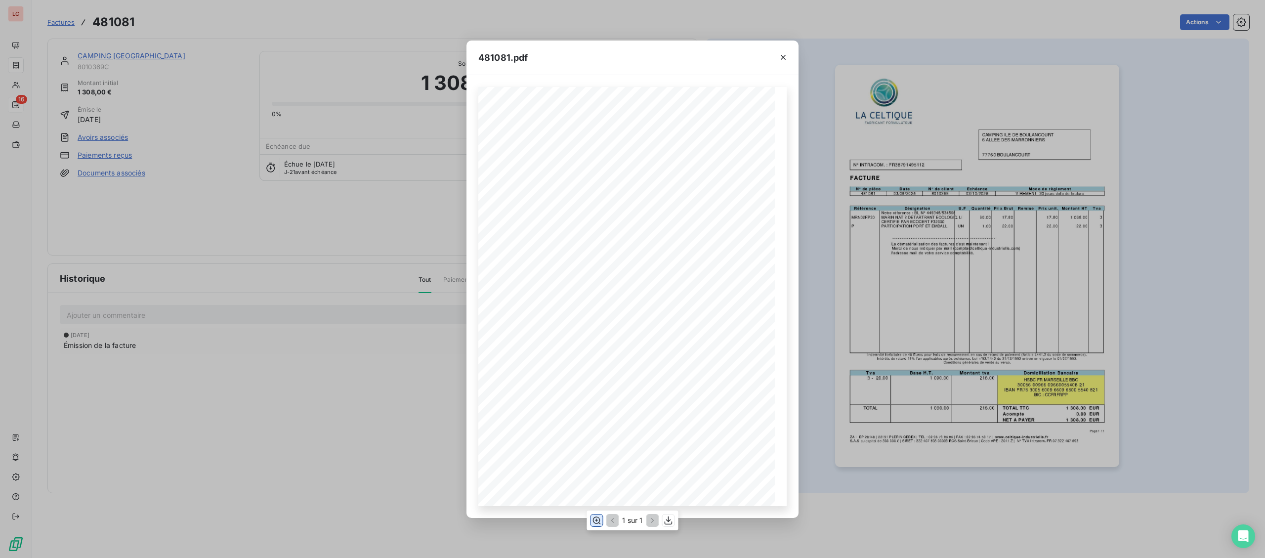
click at [595, 522] on icon "button" at bounding box center [597, 520] width 8 height 7
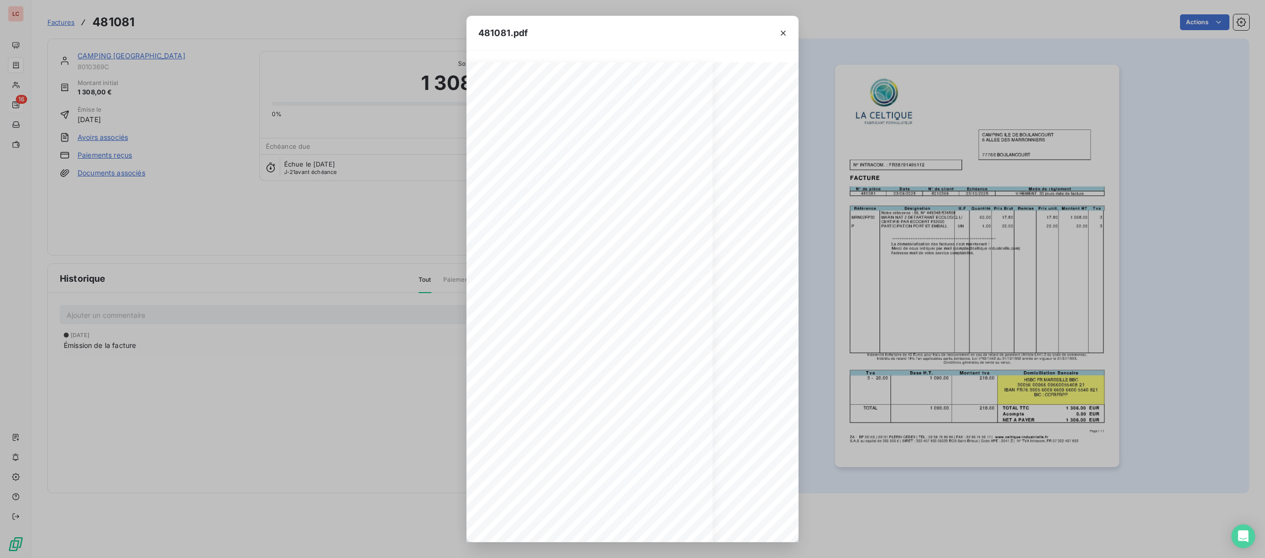
scroll to position [0, 12]
click at [566, 309] on div "**********" at bounding box center [620, 411] width 308 height 699
click at [674, 523] on button "button" at bounding box center [669, 521] width 12 height 12
